Goal: Task Accomplishment & Management: Manage account settings

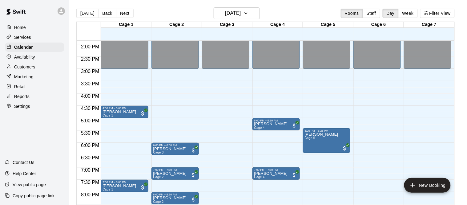
scroll to position [341, 0]
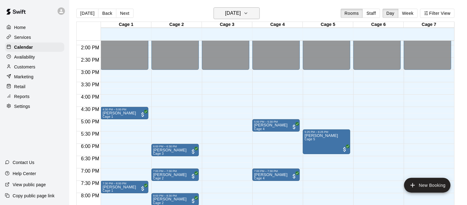
click at [237, 9] on h6 "[DATE]" at bounding box center [233, 13] width 16 height 9
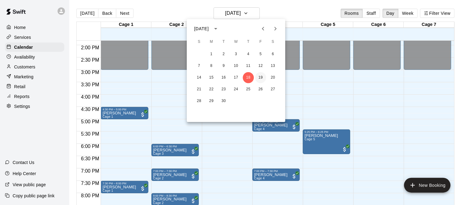
click at [262, 78] on button "19" at bounding box center [260, 77] width 11 height 11
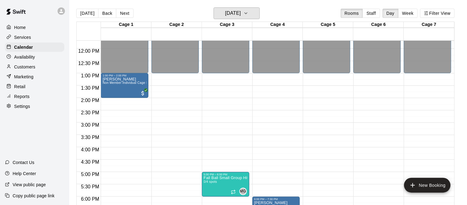
scroll to position [292, 0]
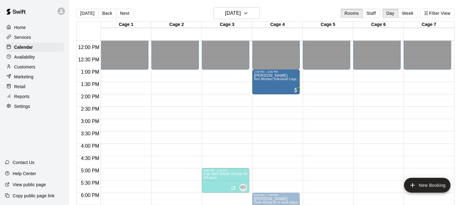
drag, startPoint x: 117, startPoint y: 77, endPoint x: 279, endPoint y: 78, distance: 161.7
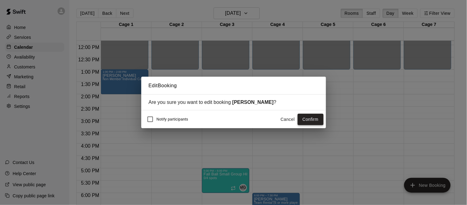
click at [307, 116] on button "Confirm" at bounding box center [311, 119] width 26 height 11
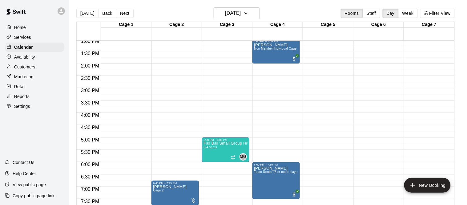
scroll to position [323, 0]
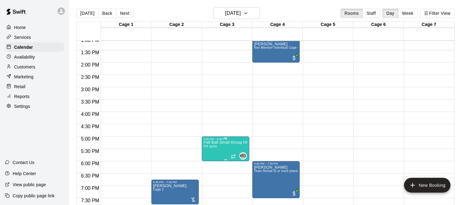
click at [217, 142] on p "Fall Ball Small Group Hit Training (Friday)" at bounding box center [226, 142] width 44 height 0
click at [210, 178] on icon "delete" at bounding box center [210, 178] width 4 height 6
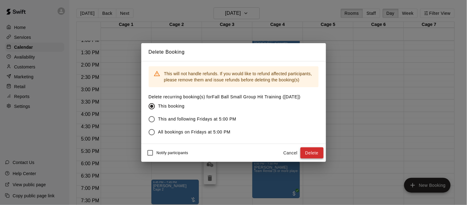
click at [311, 156] on button "Delete" at bounding box center [312, 152] width 23 height 11
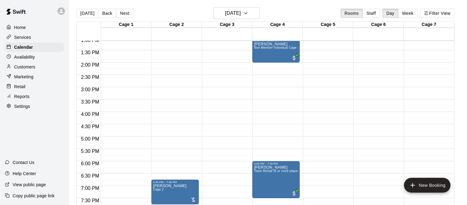
click at [28, 95] on p "Reports" at bounding box center [21, 96] width 15 height 6
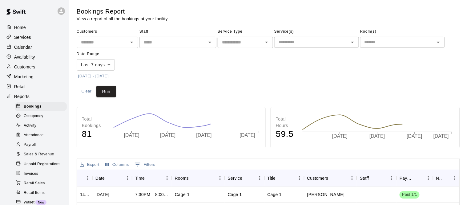
click at [34, 154] on span "Sales & Revenue" at bounding box center [39, 154] width 30 height 6
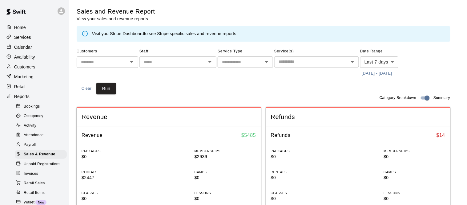
click at [385, 75] on button "9/11/2025 - 9/18/2025" at bounding box center [377, 74] width 34 height 10
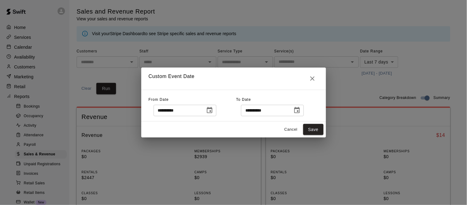
click at [385, 75] on div "**********" at bounding box center [233, 102] width 467 height 205
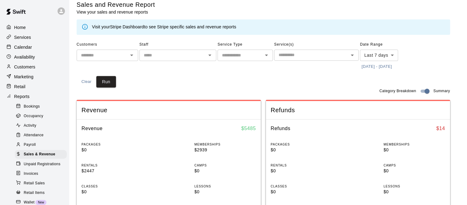
scroll to position [7, 0]
click at [386, 69] on button "9/11/2025 - 9/18/2025" at bounding box center [377, 66] width 34 height 10
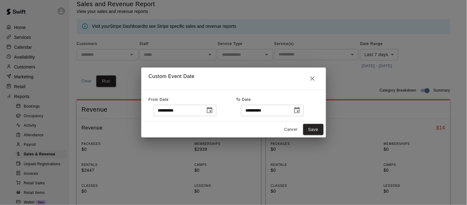
click at [212, 111] on icon "Choose date, selected date is Sep 11, 2025" at bounding box center [210, 110] width 6 height 6
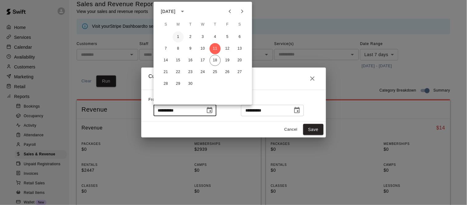
click at [175, 36] on button "1" at bounding box center [178, 36] width 11 height 11
type input "**********"
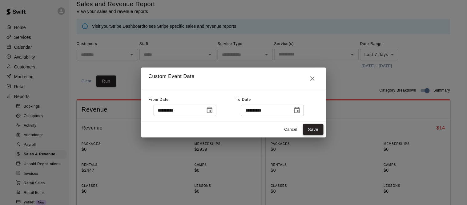
click at [313, 131] on button "Save" at bounding box center [313, 129] width 20 height 11
type input "******"
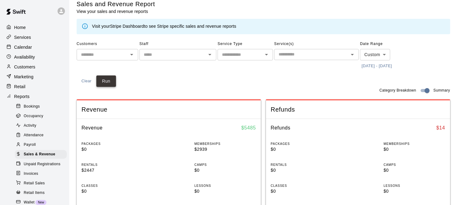
click at [110, 82] on button "Run" at bounding box center [106, 80] width 20 height 11
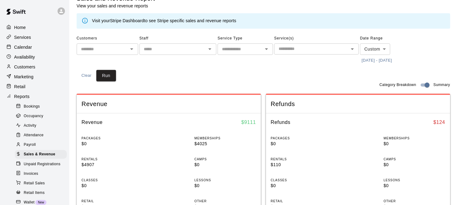
scroll to position [0, 0]
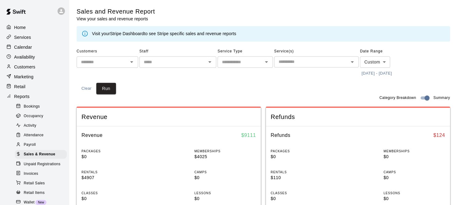
click at [22, 48] on p "Calendar" at bounding box center [23, 47] width 18 height 6
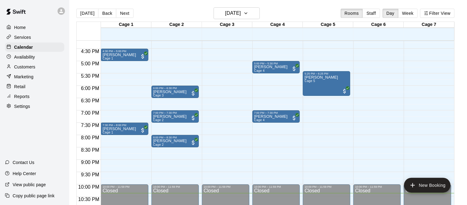
scroll to position [396, 0]
